Goal: Information Seeking & Learning: Find specific fact

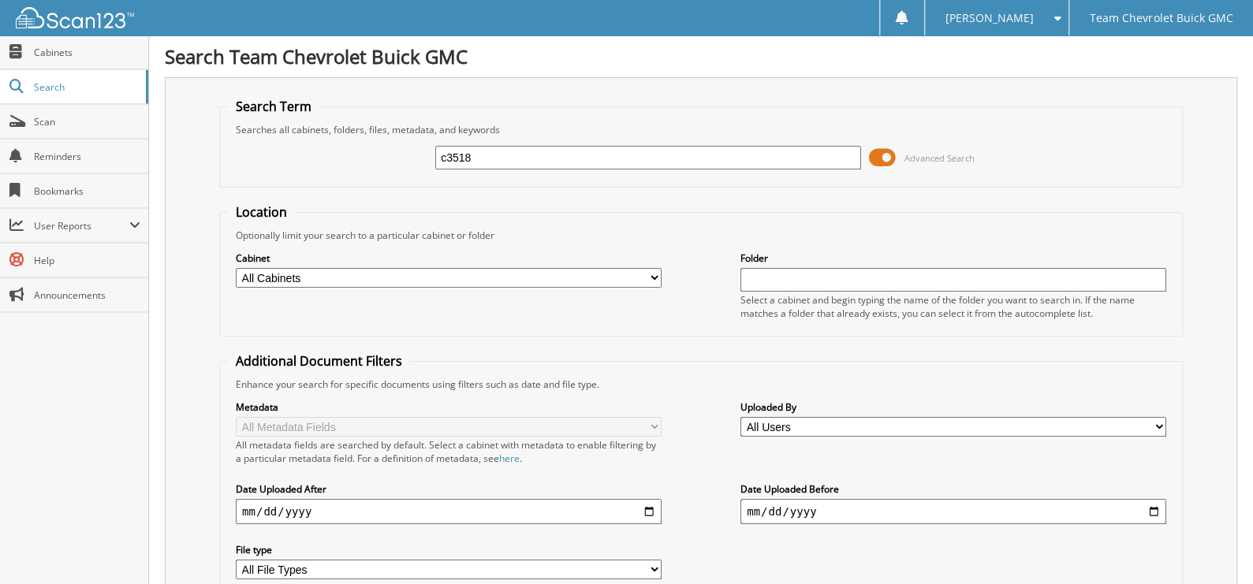
click at [513, 137] on div "c3518 Advanced Search" at bounding box center [701, 157] width 946 height 43
click at [503, 147] on input "c3518" at bounding box center [648, 158] width 426 height 24
type input "253307"
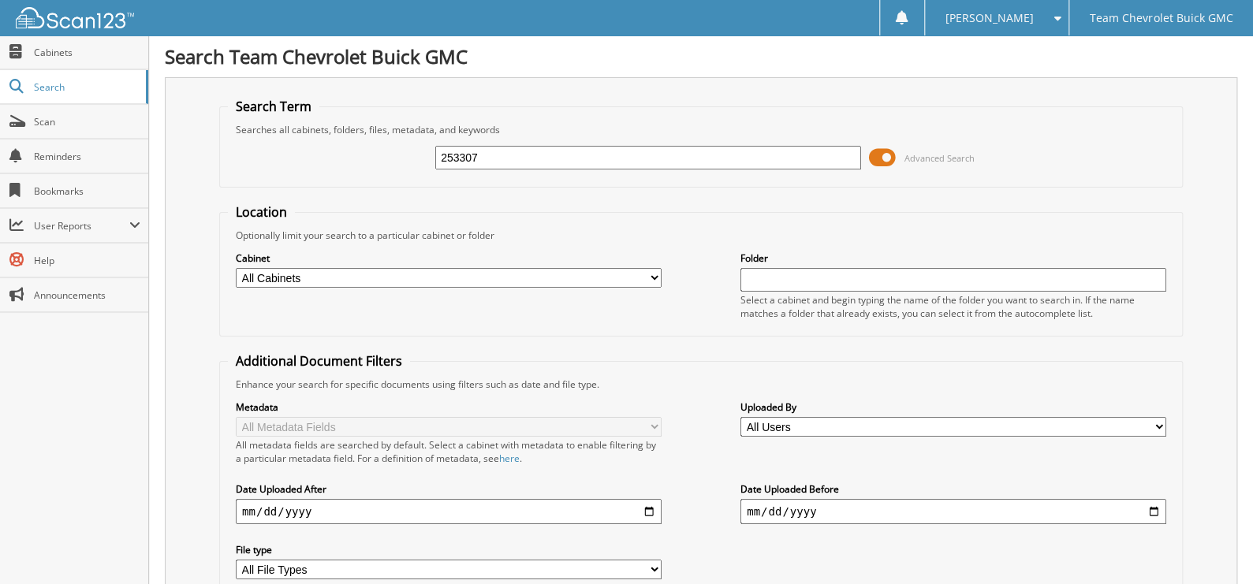
click at [891, 160] on span at bounding box center [882, 158] width 27 height 24
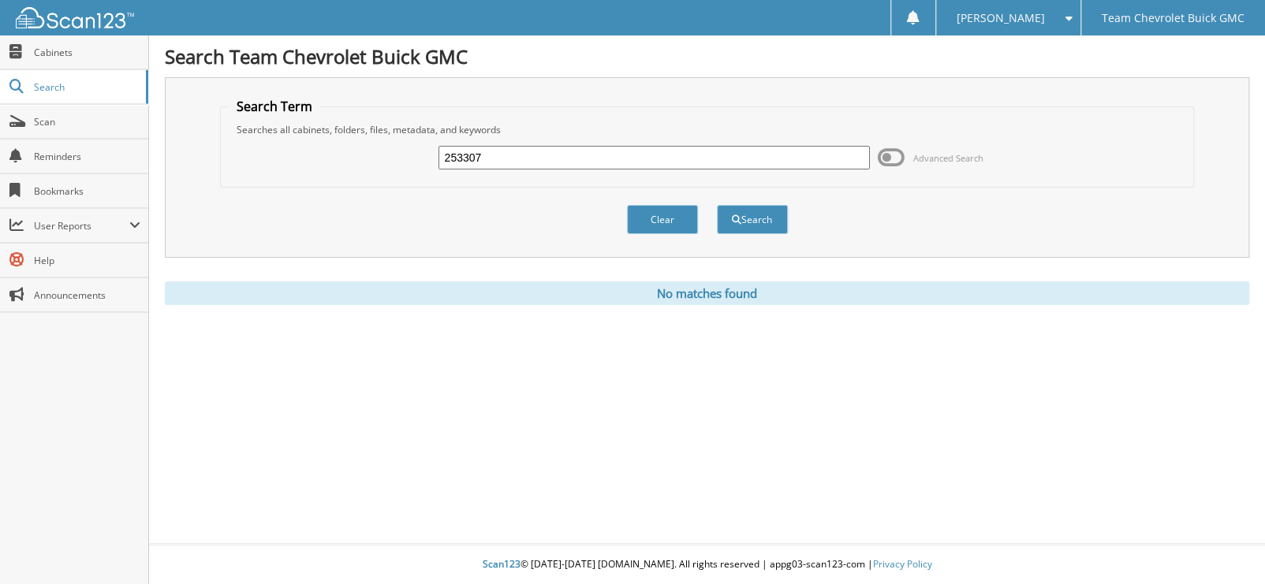
click at [606, 148] on input "253307" at bounding box center [654, 158] width 431 height 24
type input "50158710253307"
click at [726, 212] on button "Search" at bounding box center [752, 219] width 71 height 29
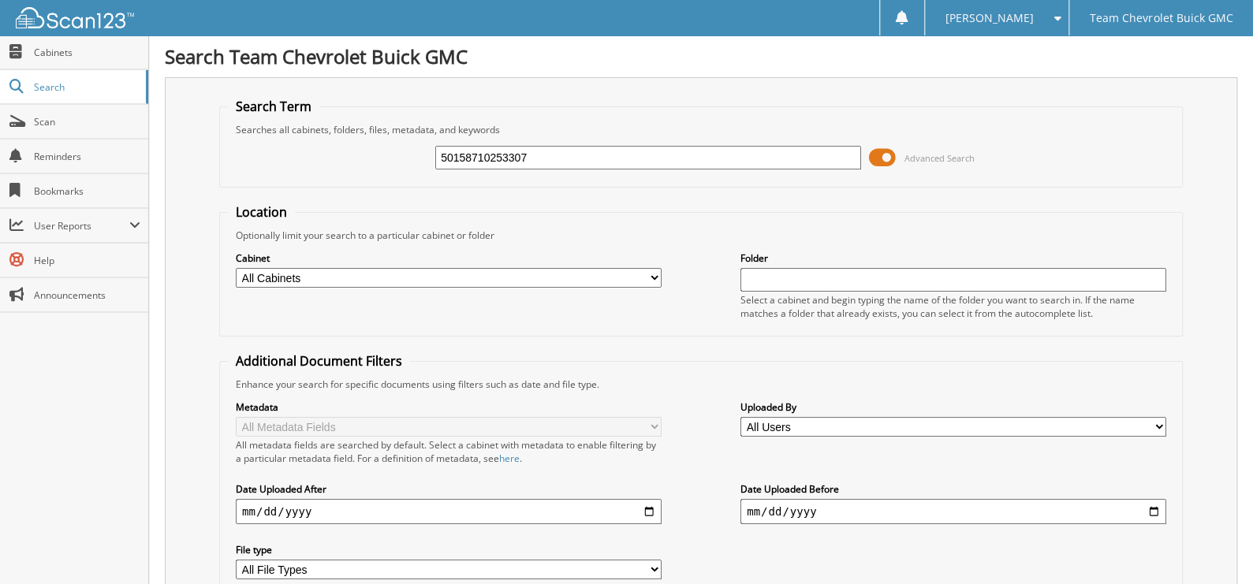
click at [890, 163] on span at bounding box center [882, 158] width 27 height 24
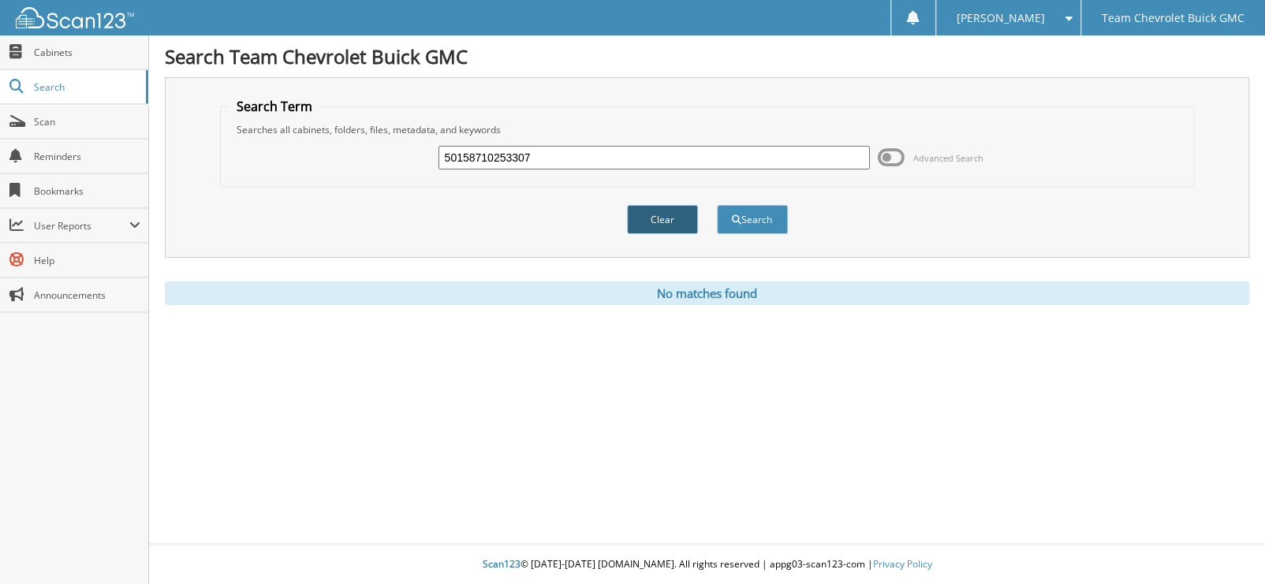
click at [666, 219] on button "Clear" at bounding box center [662, 219] width 71 height 29
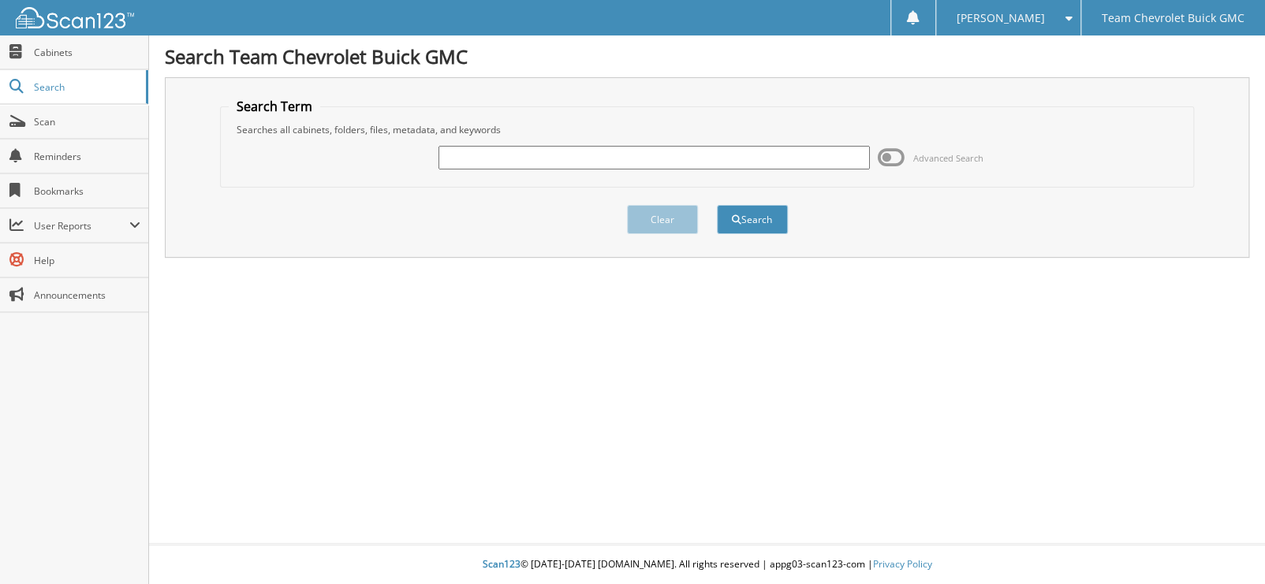
click at [521, 158] on input "text" at bounding box center [654, 158] width 431 height 24
type input "53307"
click at [717, 205] on button "Search" at bounding box center [752, 219] width 71 height 29
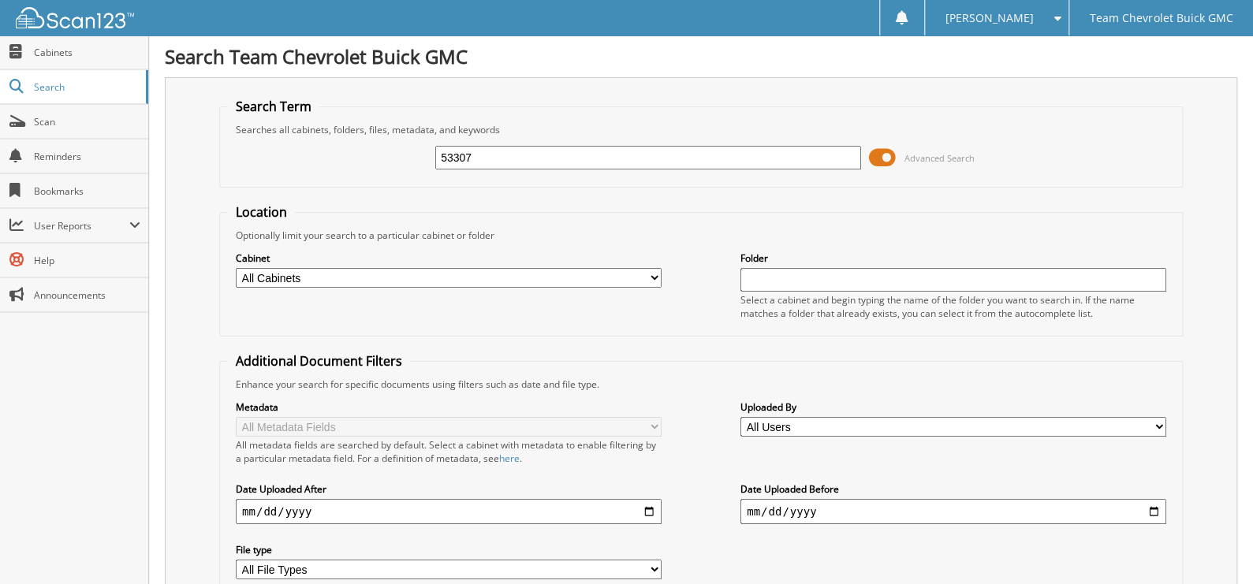
click at [879, 149] on span at bounding box center [882, 158] width 27 height 24
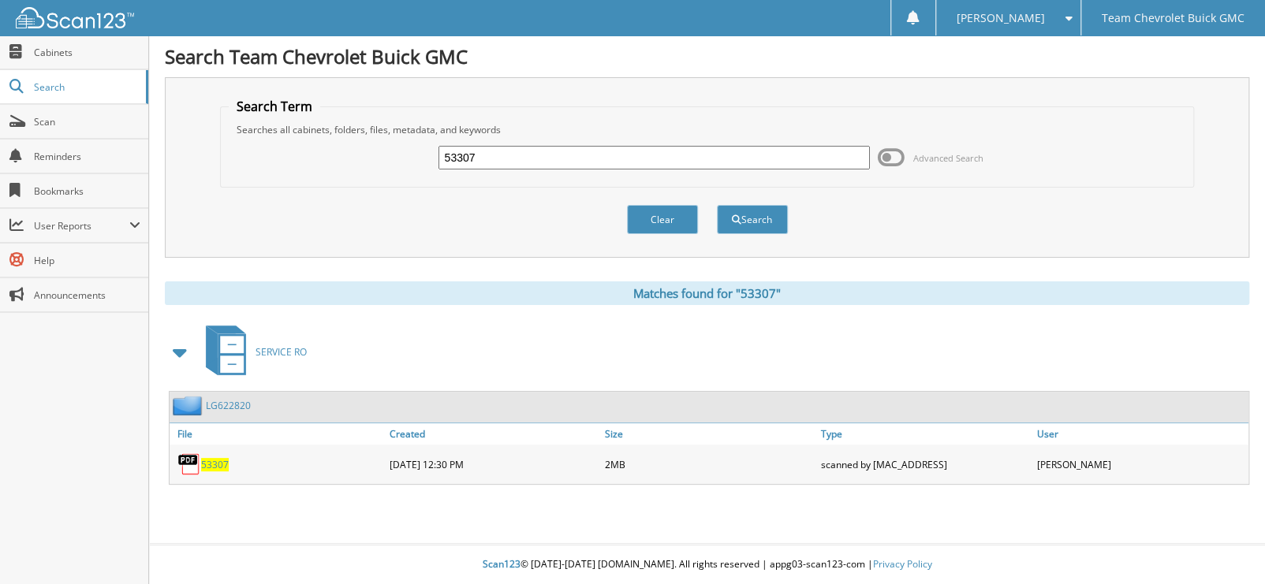
click at [224, 458] on span "53307" at bounding box center [215, 464] width 28 height 13
click at [99, 47] on span "Cabinets" at bounding box center [87, 52] width 106 height 13
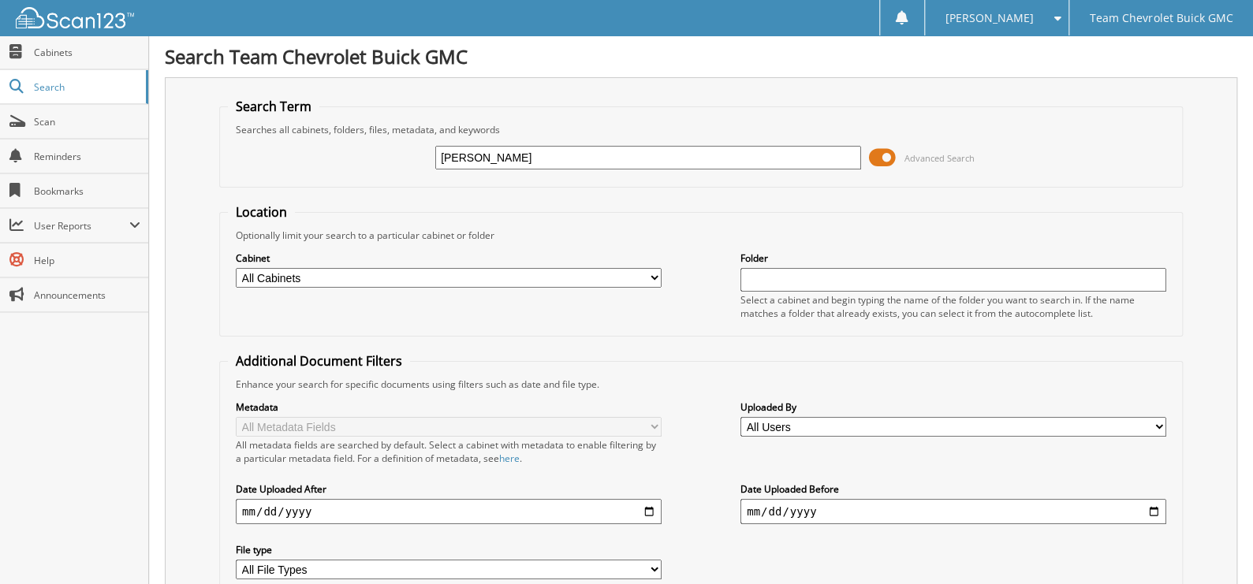
type input "[PERSON_NAME]"
click at [896, 162] on span "Advanced Search" at bounding box center [922, 158] width 106 height 24
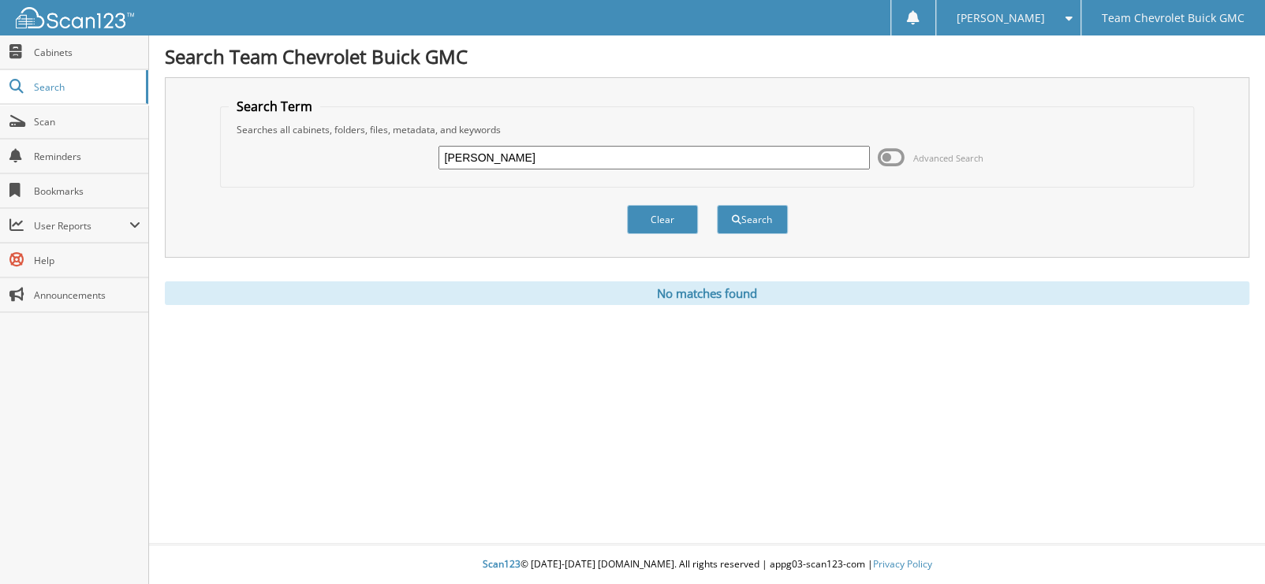
drag, startPoint x: 521, startPoint y: 154, endPoint x: 308, endPoint y: 163, distance: 213.2
click at [308, 163] on div "elba cantu Advanced Search" at bounding box center [708, 157] width 958 height 43
type input "[PERSON_NAME]"
click at [717, 205] on button "Search" at bounding box center [752, 219] width 71 height 29
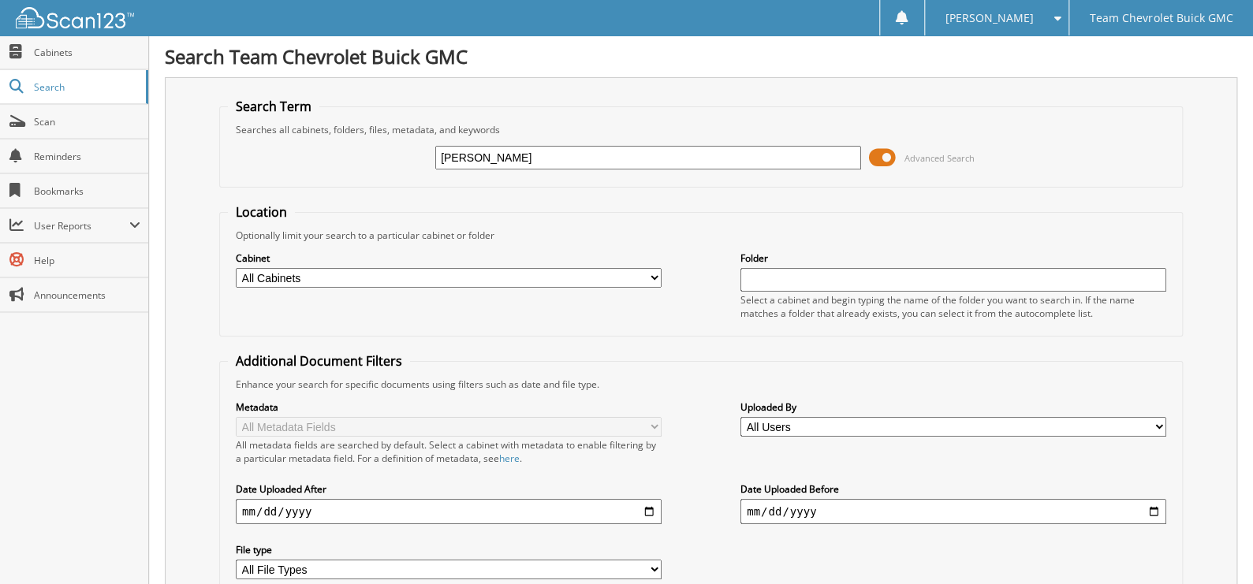
click at [884, 157] on span at bounding box center [882, 158] width 27 height 24
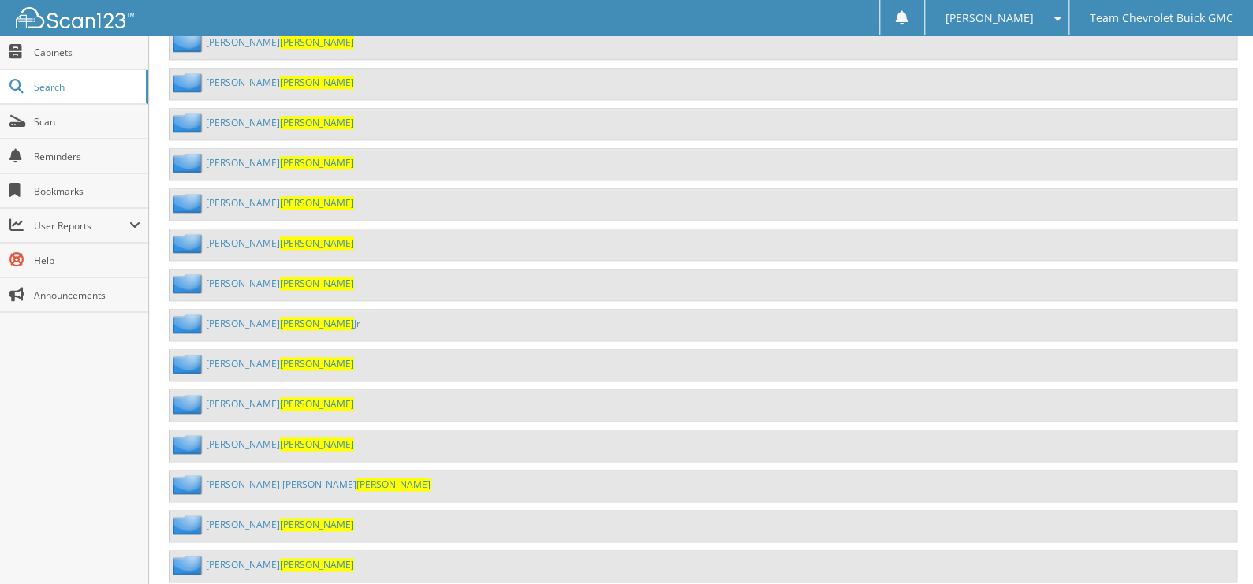
scroll to position [946, 0]
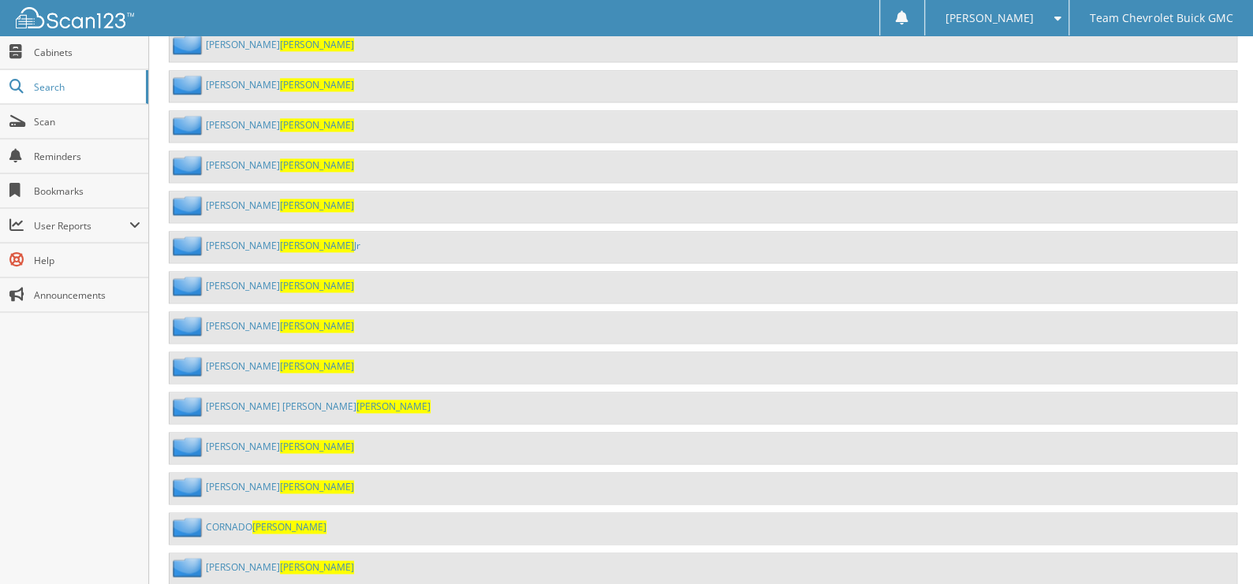
click at [215, 480] on link "ELVA CANTU" at bounding box center [280, 486] width 148 height 13
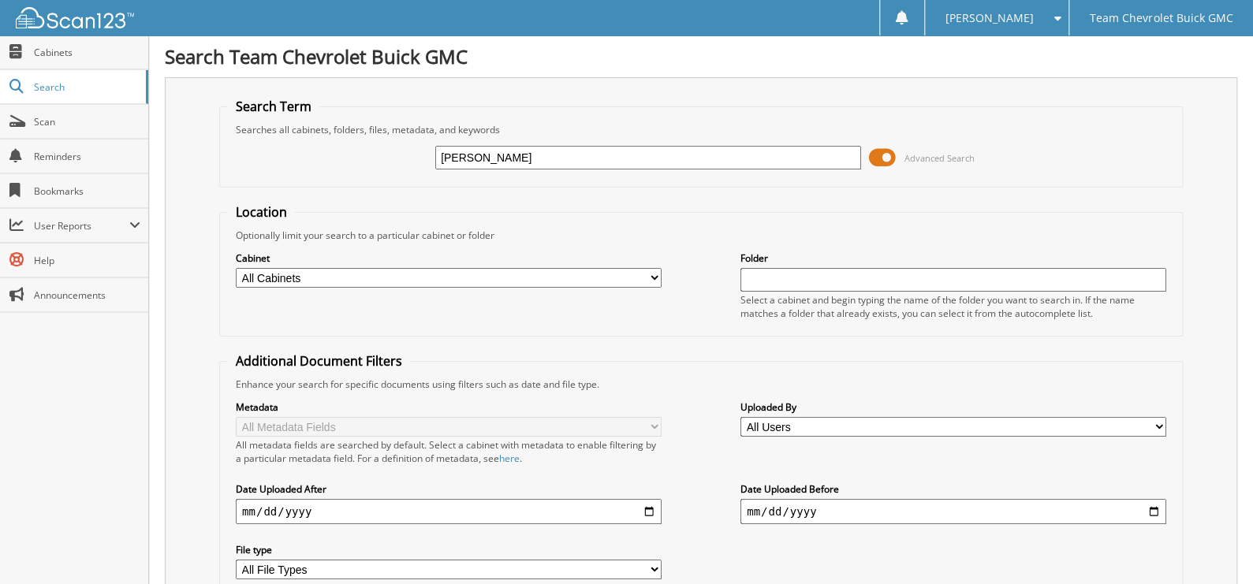
type input "[PERSON_NAME]"
click at [879, 159] on span at bounding box center [882, 158] width 27 height 24
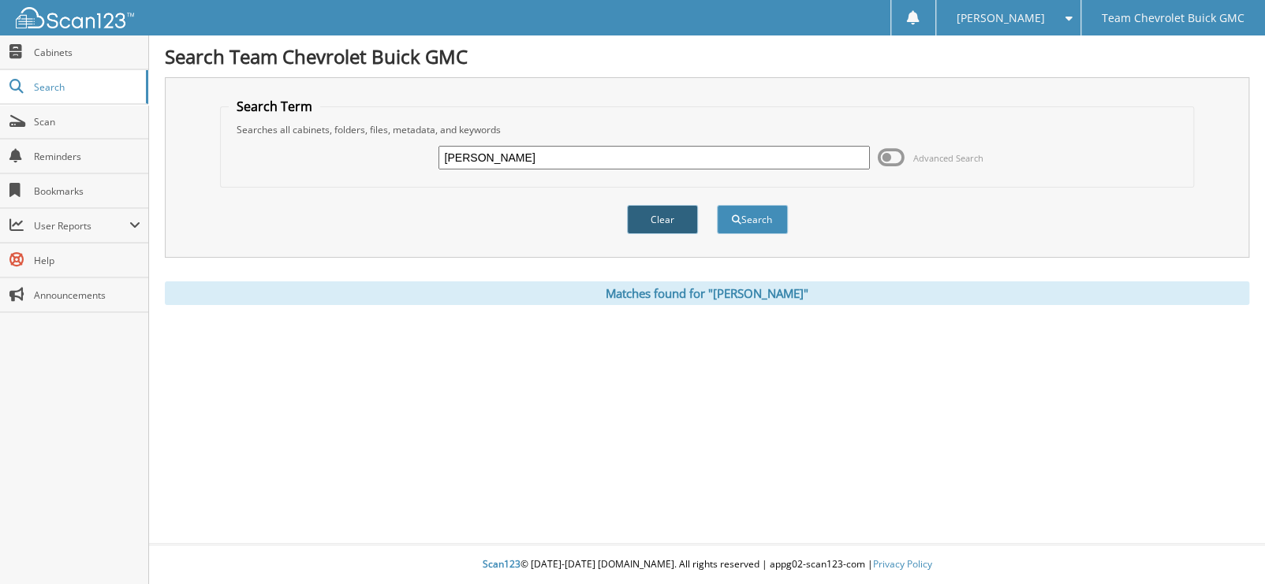
click at [657, 227] on button "Clear" at bounding box center [662, 219] width 71 height 29
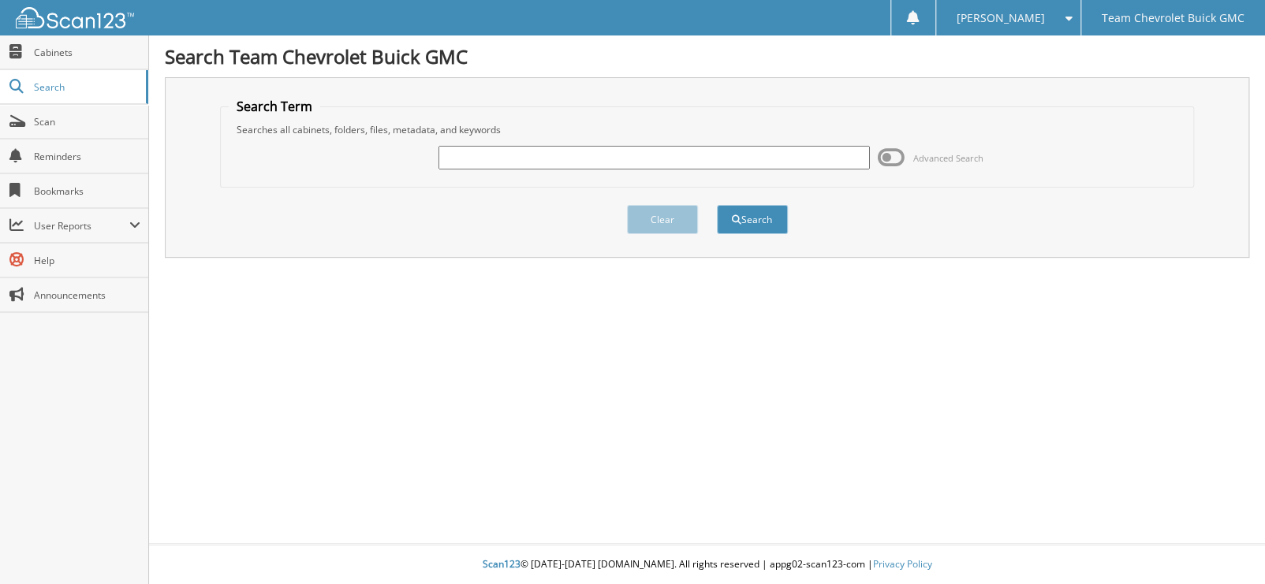
click at [517, 163] on input "text" at bounding box center [654, 158] width 431 height 24
type input "c3646"
click at [717, 205] on button "Search" at bounding box center [752, 219] width 71 height 29
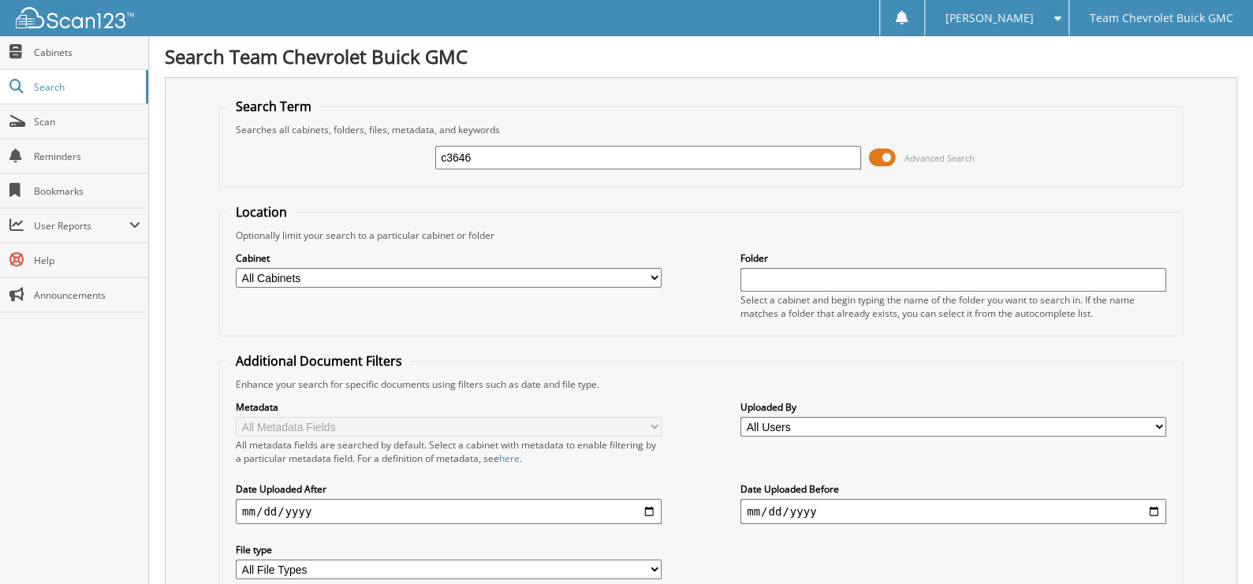
click at [875, 151] on span at bounding box center [882, 158] width 27 height 24
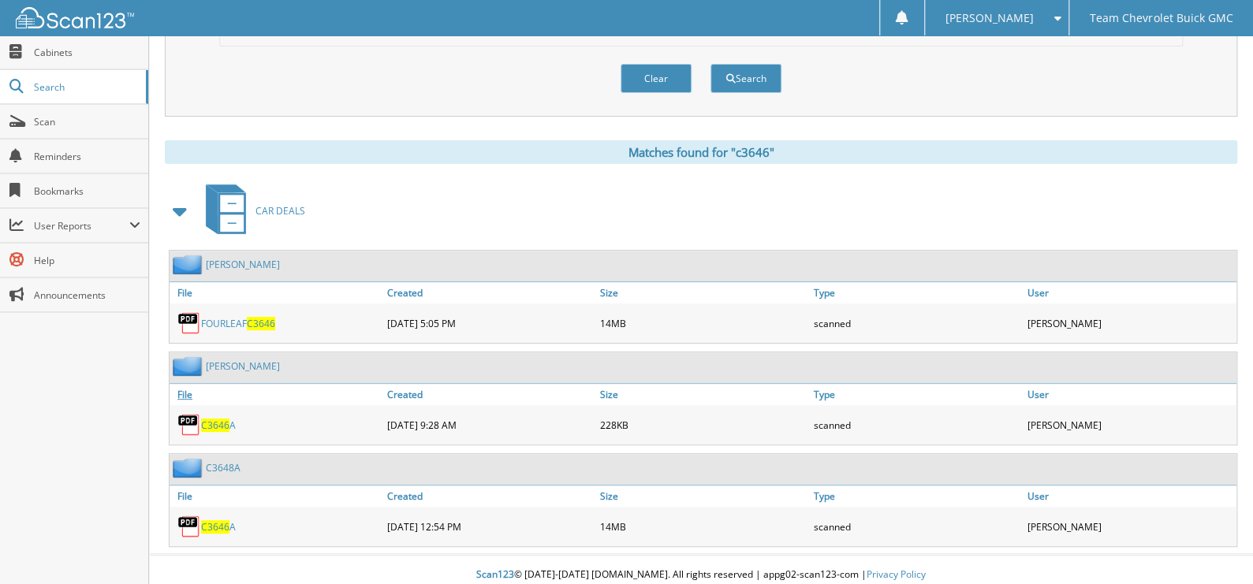
scroll to position [142, 0]
click at [218, 319] on link "FOURLEAF C3646" at bounding box center [238, 322] width 74 height 13
